Goal: Task Accomplishment & Management: Complete application form

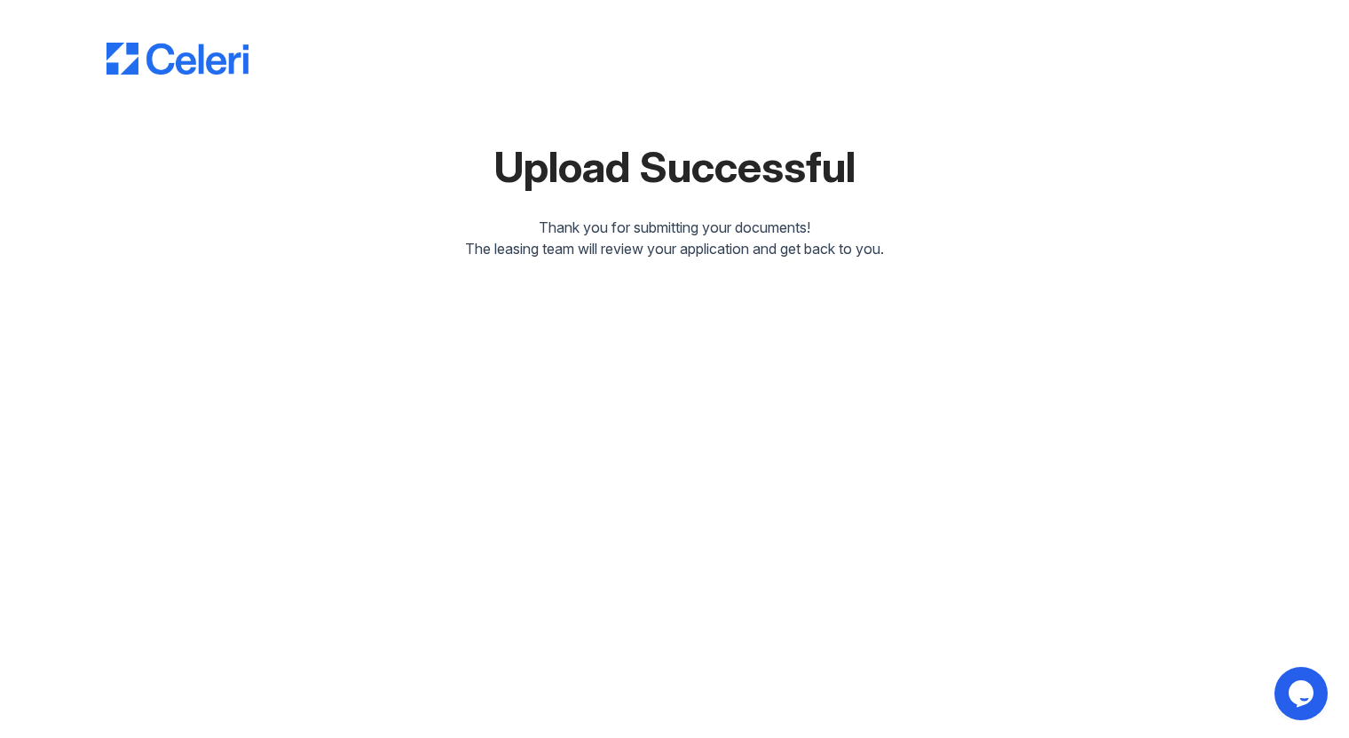
drag, startPoint x: 394, startPoint y: 231, endPoint x: 185, endPoint y: 5, distance: 307.7
click at [394, 231] on div "Thank you for submitting your documents!" at bounding box center [675, 227] width 1136 height 21
click at [1307, 687] on icon "Chat widget" at bounding box center [1301, 693] width 25 height 27
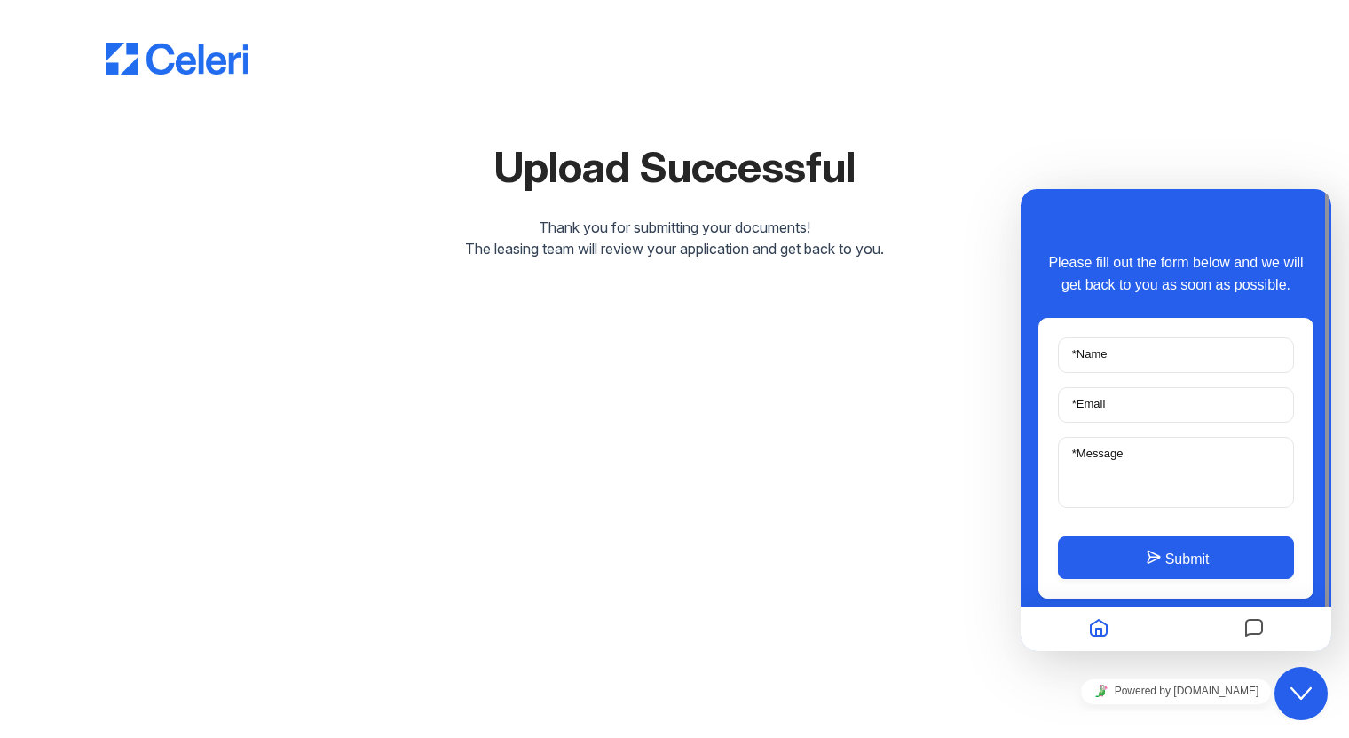
click at [865, 501] on div "Upload Successful Thank you for submitting your documents! The leasing team wil…" at bounding box center [674, 369] width 1349 height 738
click at [162, 13] on div at bounding box center [675, 40] width 1136 height 67
click at [197, 63] on img at bounding box center [178, 59] width 142 height 32
click at [909, 243] on div "The leasing team will review your application and get back to you." at bounding box center [675, 248] width 1136 height 21
